Goal: Complete application form: Complete application form

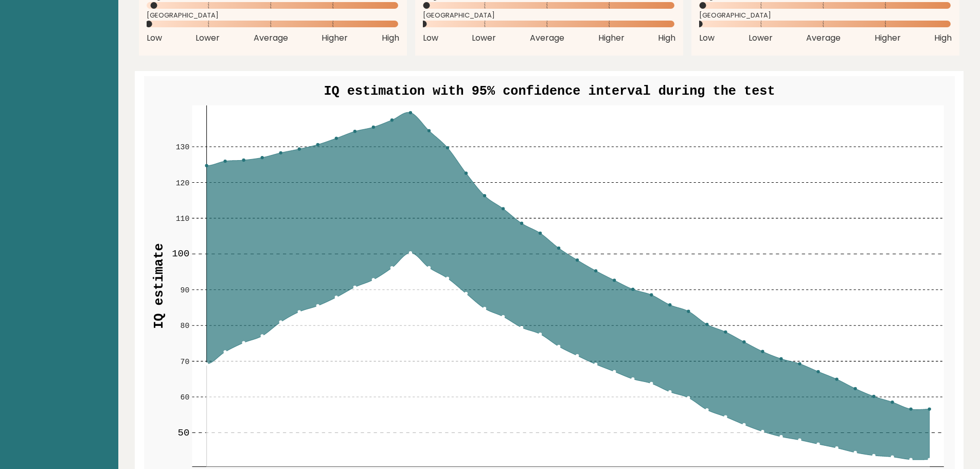
scroll to position [1081, 0]
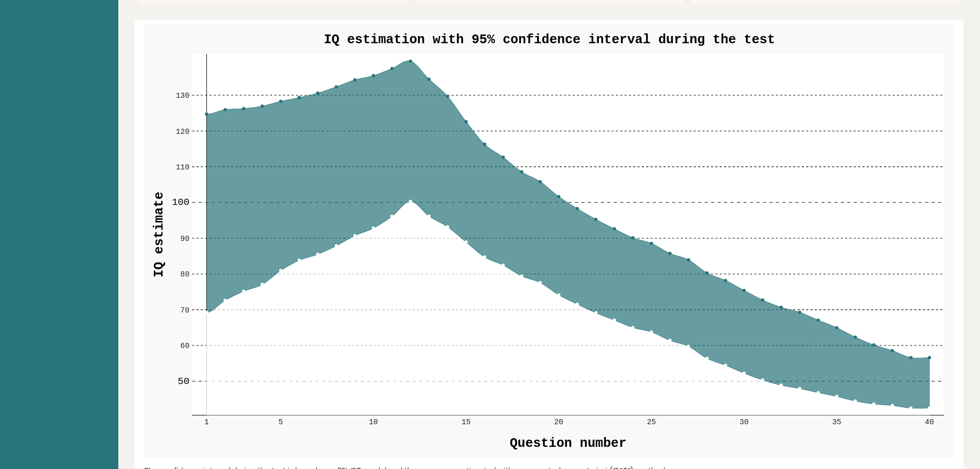
click at [411, 60] on circle at bounding box center [410, 61] width 3 height 3
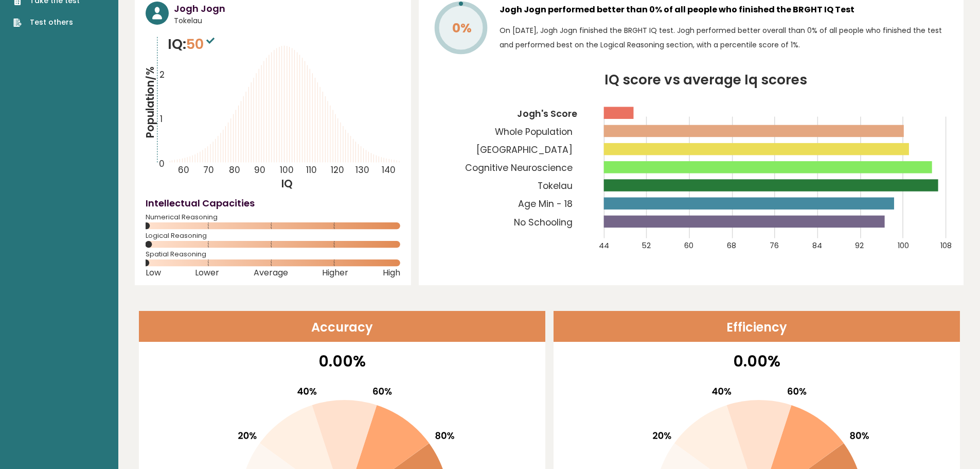
scroll to position [0, 0]
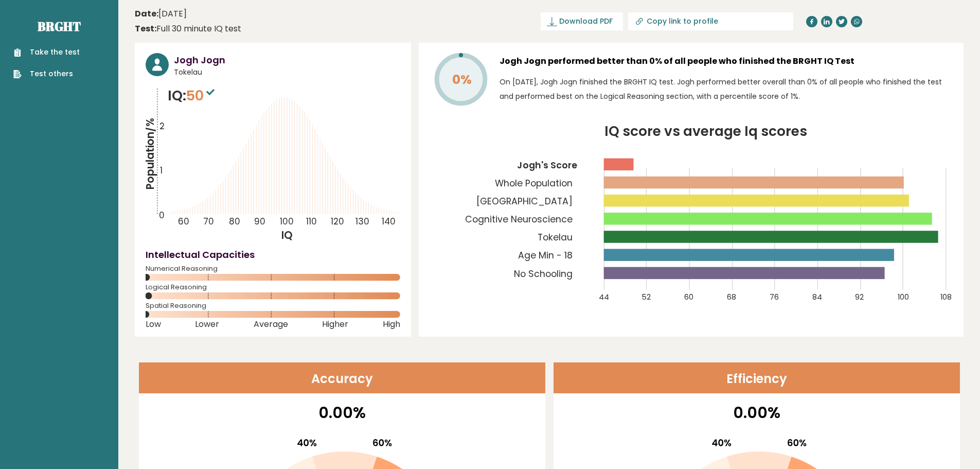
click at [67, 52] on link "Take the test" at bounding box center [46, 52] width 66 height 11
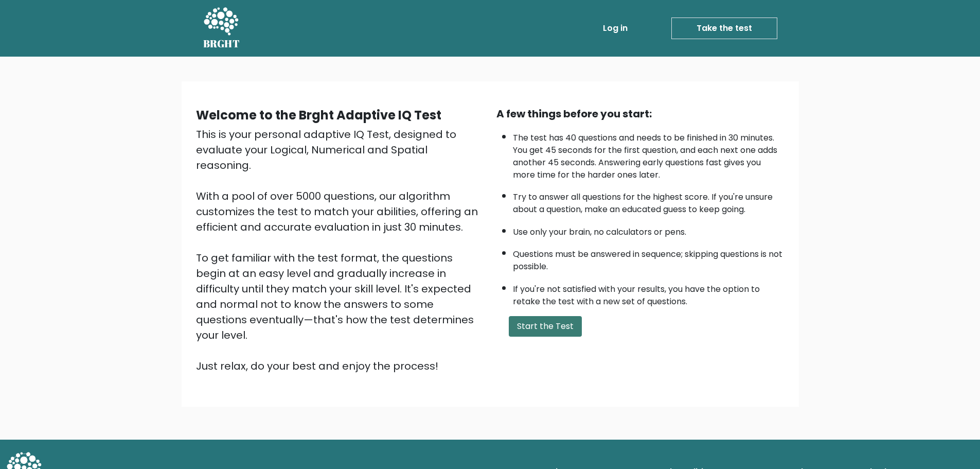
click at [561, 321] on button "Start the Test" at bounding box center [545, 326] width 73 height 21
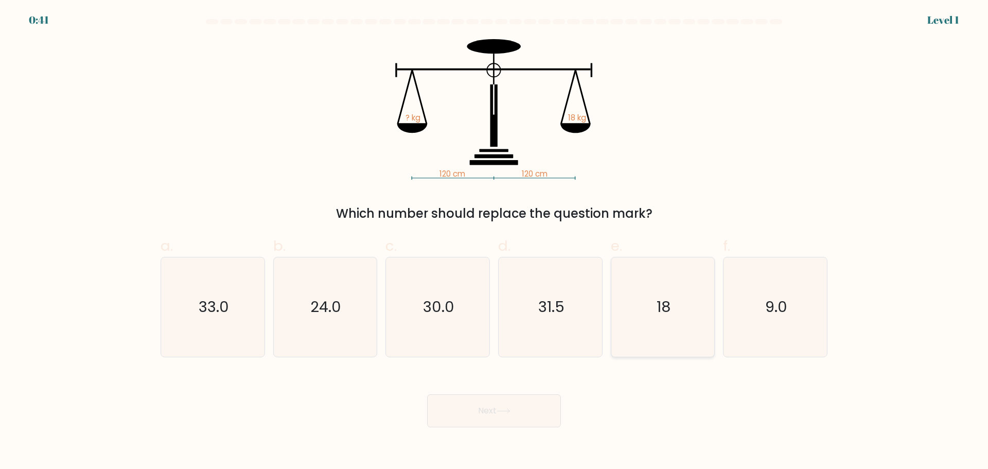
drag, startPoint x: 686, startPoint y: 351, endPoint x: 673, endPoint y: 352, distance: 13.4
click at [687, 351] on icon "18" at bounding box center [662, 306] width 99 height 99
click at [494, 241] on input "e. 18" at bounding box center [494, 238] width 1 height 7
radio input "true"
click at [519, 414] on button "Next" at bounding box center [494, 410] width 134 height 33
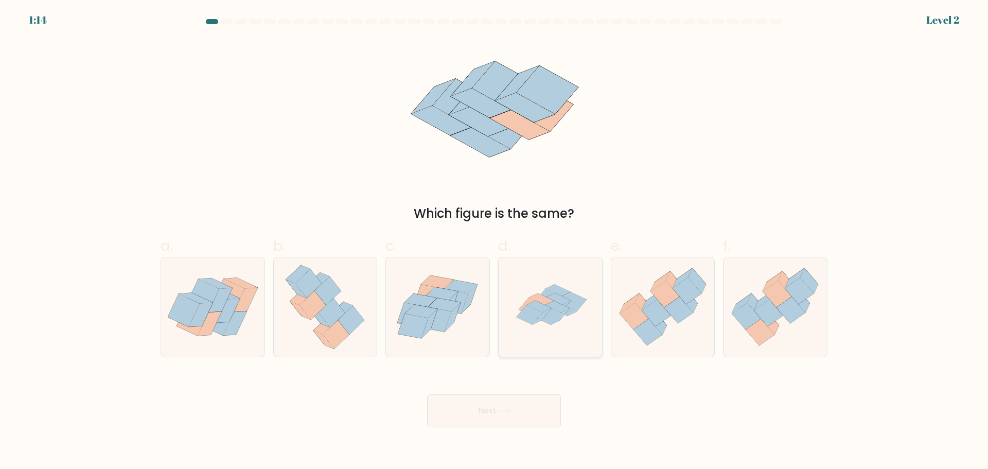
click at [574, 326] on icon at bounding box center [550, 306] width 99 height 99
click at [494, 241] on input "d." at bounding box center [494, 238] width 1 height 7
radio input "true"
click at [508, 419] on button "Next" at bounding box center [494, 410] width 134 height 33
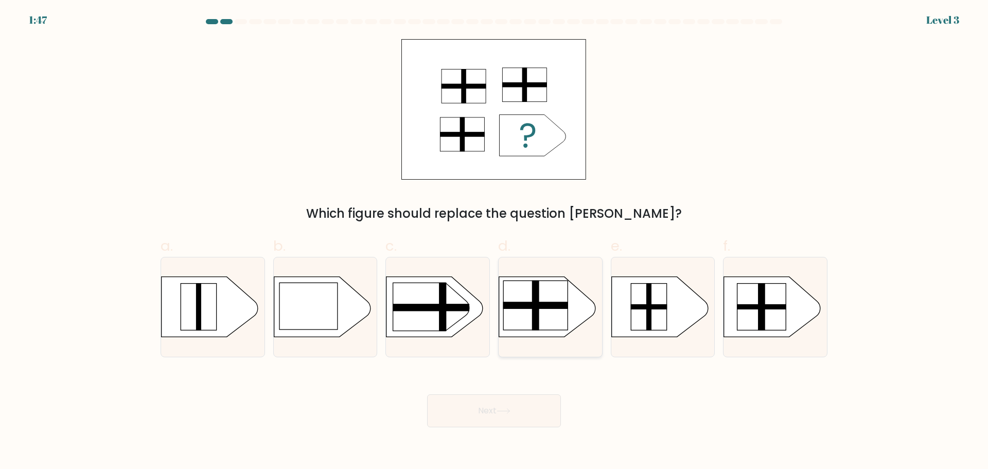
click at [556, 313] on rect at bounding box center [535, 304] width 65 height 49
click at [494, 241] on input "d." at bounding box center [494, 238] width 1 height 7
radio input "true"
click at [521, 410] on button "Next" at bounding box center [494, 410] width 134 height 33
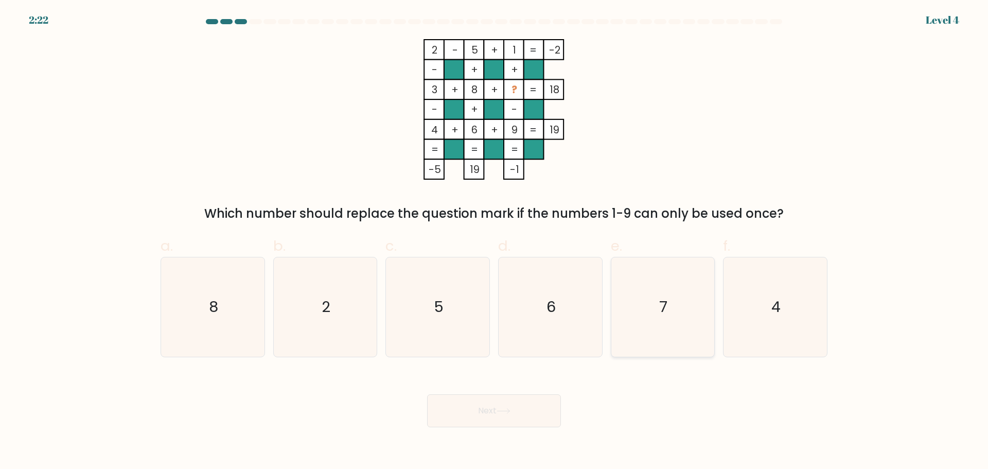
click at [674, 302] on icon "7" at bounding box center [662, 306] width 99 height 99
click at [494, 241] on input "e. 7" at bounding box center [494, 238] width 1 height 7
radio input "true"
click at [522, 411] on button "Next" at bounding box center [494, 410] width 134 height 33
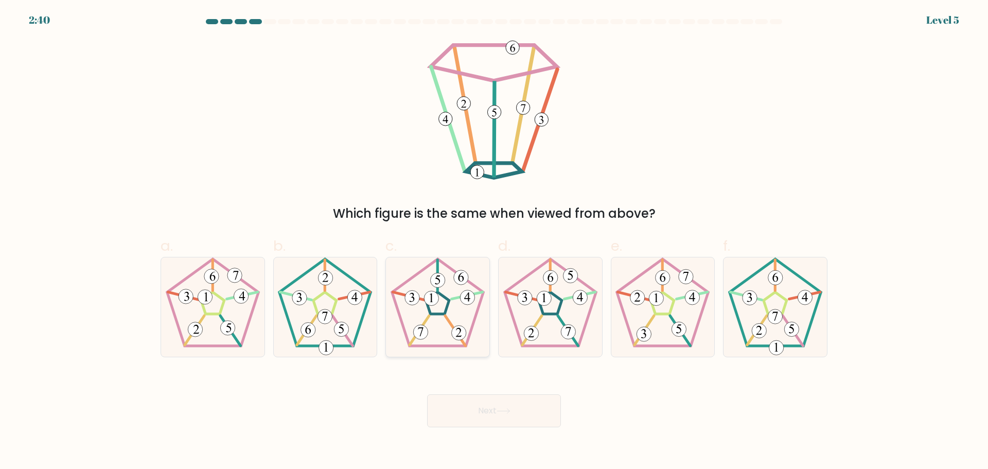
click at [438, 326] on icon at bounding box center [437, 306] width 99 height 99
click at [494, 241] on input "c." at bounding box center [494, 238] width 1 height 7
radio input "true"
click at [509, 404] on button "Next" at bounding box center [494, 410] width 134 height 33
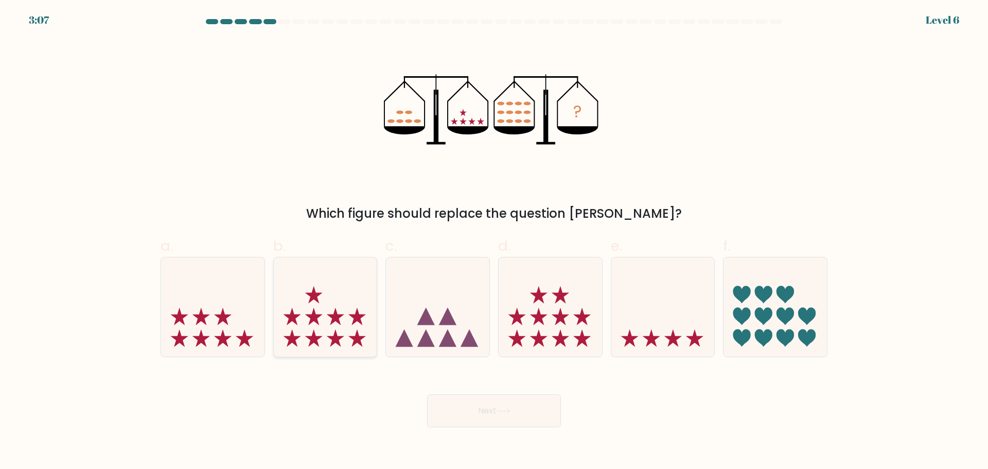
click at [309, 342] on icon at bounding box center [325, 306] width 103 height 85
click at [494, 241] on input "b." at bounding box center [494, 238] width 1 height 7
radio input "true"
click at [544, 308] on icon at bounding box center [550, 306] width 103 height 85
click at [494, 241] on input "d." at bounding box center [494, 238] width 1 height 7
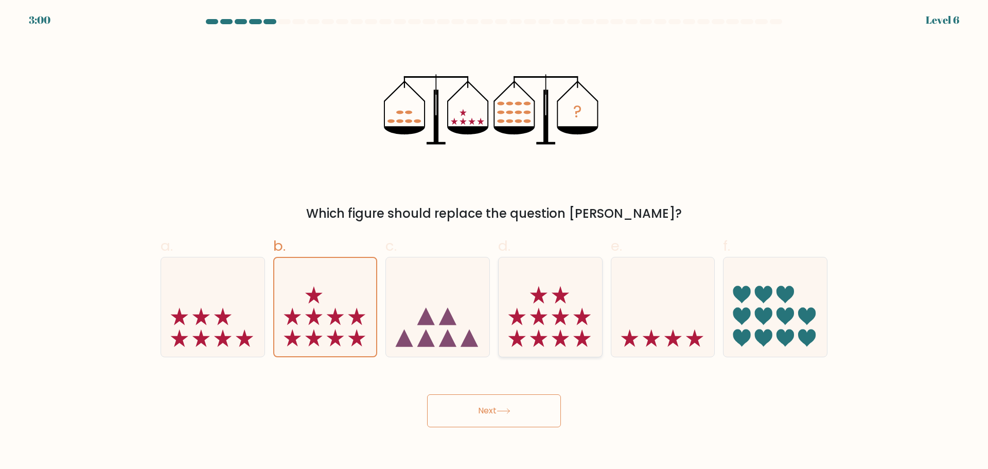
radio input "true"
click at [542, 408] on button "Next" at bounding box center [494, 410] width 134 height 33
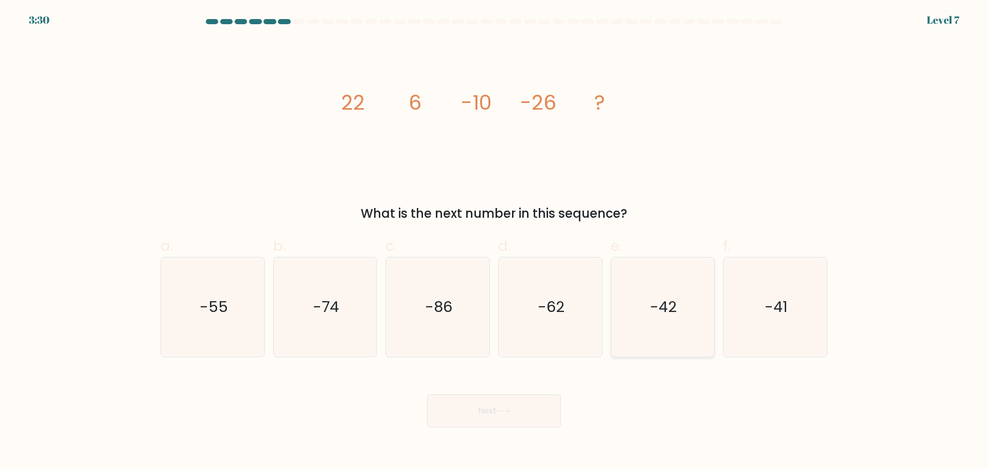
click at [692, 307] on icon "-42" at bounding box center [662, 306] width 99 height 99
click at [494, 241] on input "e. -42" at bounding box center [494, 238] width 1 height 7
radio input "true"
click at [523, 413] on button "Next" at bounding box center [494, 410] width 134 height 33
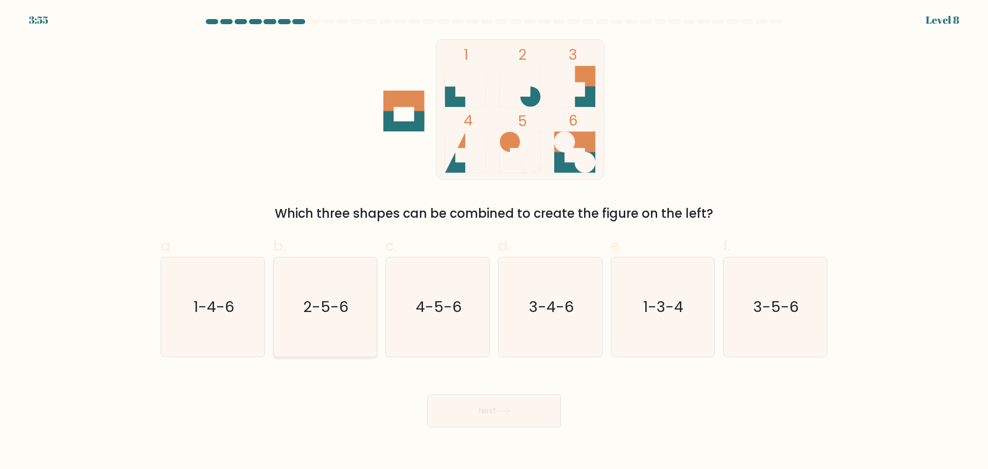
click at [329, 293] on icon "2-5-6" at bounding box center [324, 306] width 99 height 99
click at [494, 241] on input "b. 2-5-6" at bounding box center [494, 238] width 1 height 7
radio input "true"
click at [468, 409] on button "Next" at bounding box center [494, 410] width 134 height 33
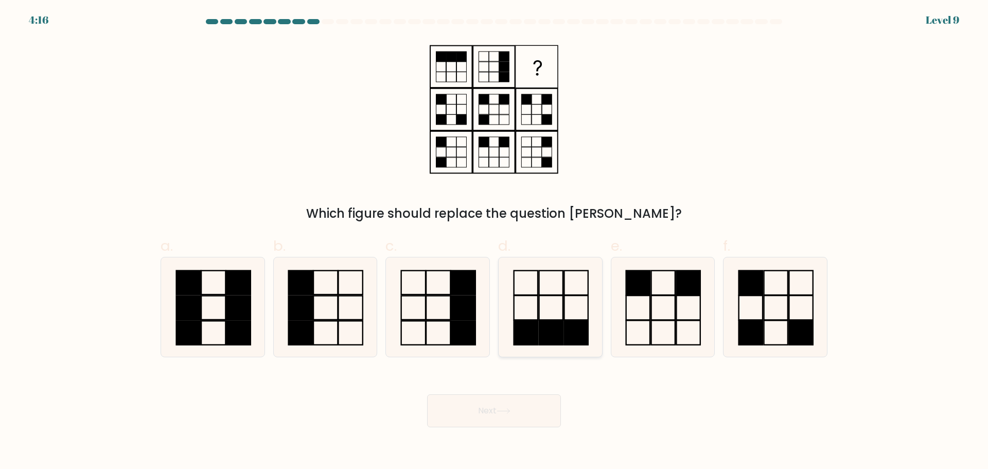
drag, startPoint x: 547, startPoint y: 282, endPoint x: 555, endPoint y: 309, distance: 27.8
click at [547, 282] on icon at bounding box center [550, 306] width 99 height 99
click at [494, 241] on input "d." at bounding box center [494, 238] width 1 height 7
radio input "true"
click at [523, 423] on button "Next" at bounding box center [494, 410] width 134 height 33
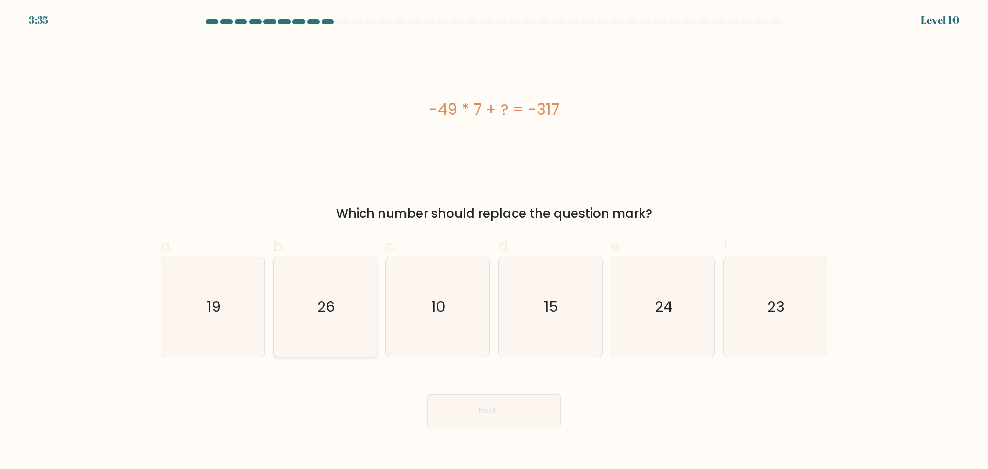
click at [301, 323] on icon "26" at bounding box center [324, 306] width 99 height 99
click at [494, 241] on input "b. 26" at bounding box center [494, 238] width 1 height 7
radio input "true"
click at [499, 410] on button "Next" at bounding box center [494, 410] width 134 height 33
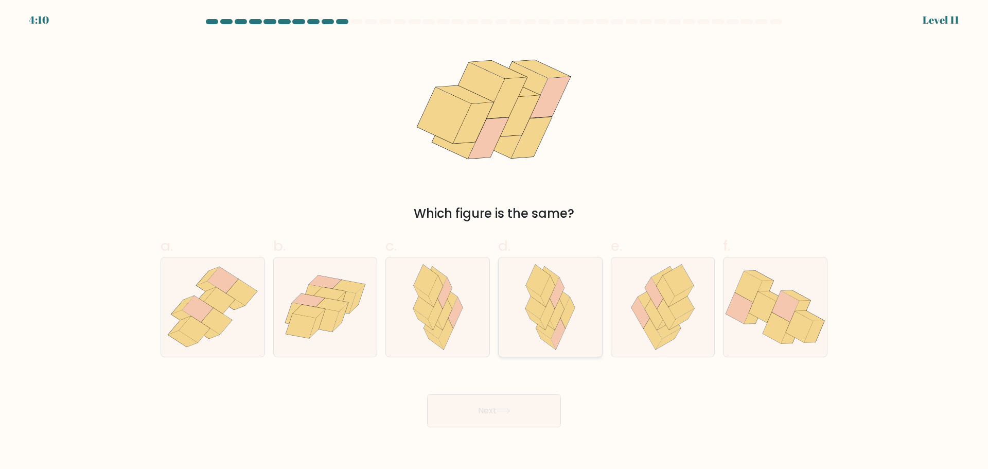
click at [576, 326] on icon at bounding box center [550, 306] width 65 height 99
click at [494, 241] on input "d." at bounding box center [494, 238] width 1 height 7
radio input "true"
click at [527, 406] on button "Next" at bounding box center [494, 410] width 134 height 33
